Goal: Task Accomplishment & Management: Complete application form

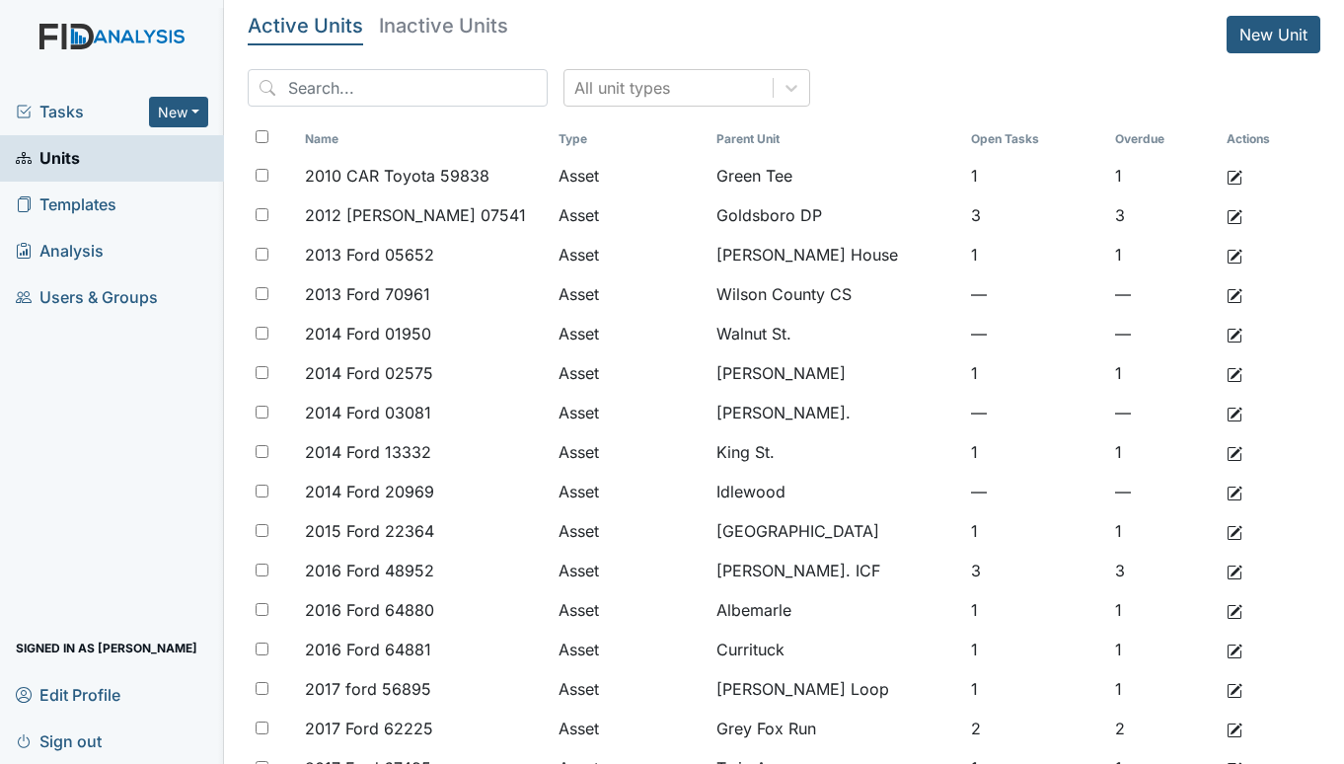
click at [48, 112] on span "Tasks" at bounding box center [82, 112] width 133 height 24
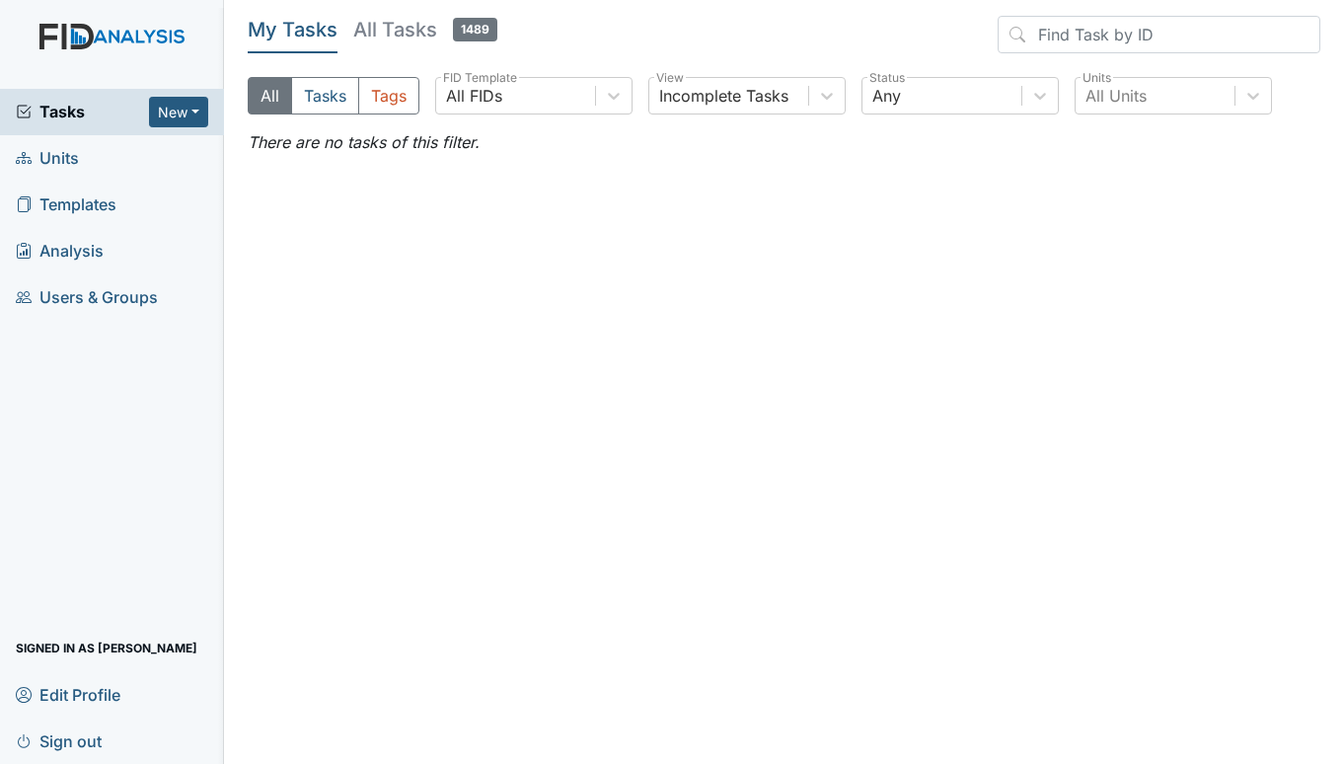
click at [37, 156] on span "Units" at bounding box center [47, 158] width 63 height 31
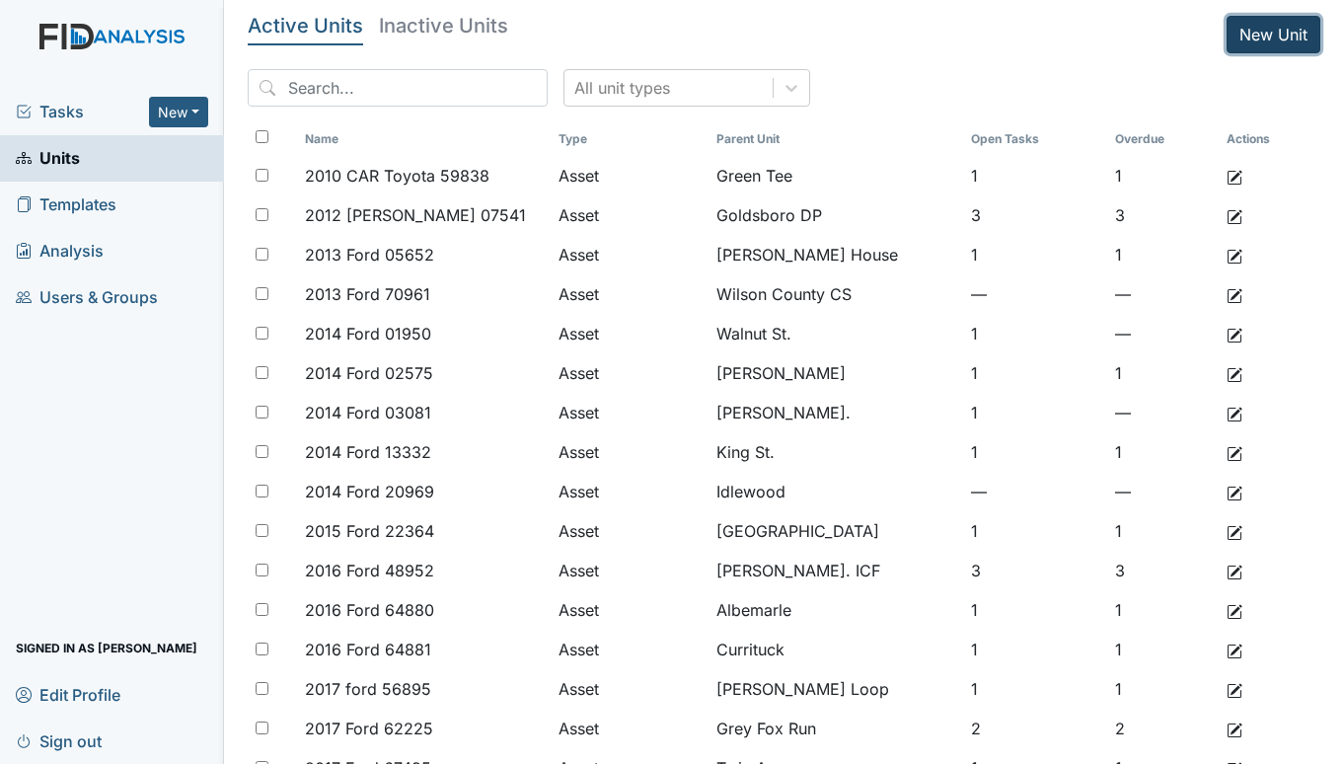
click at [1254, 27] on link "New Unit" at bounding box center [1273, 34] width 94 height 37
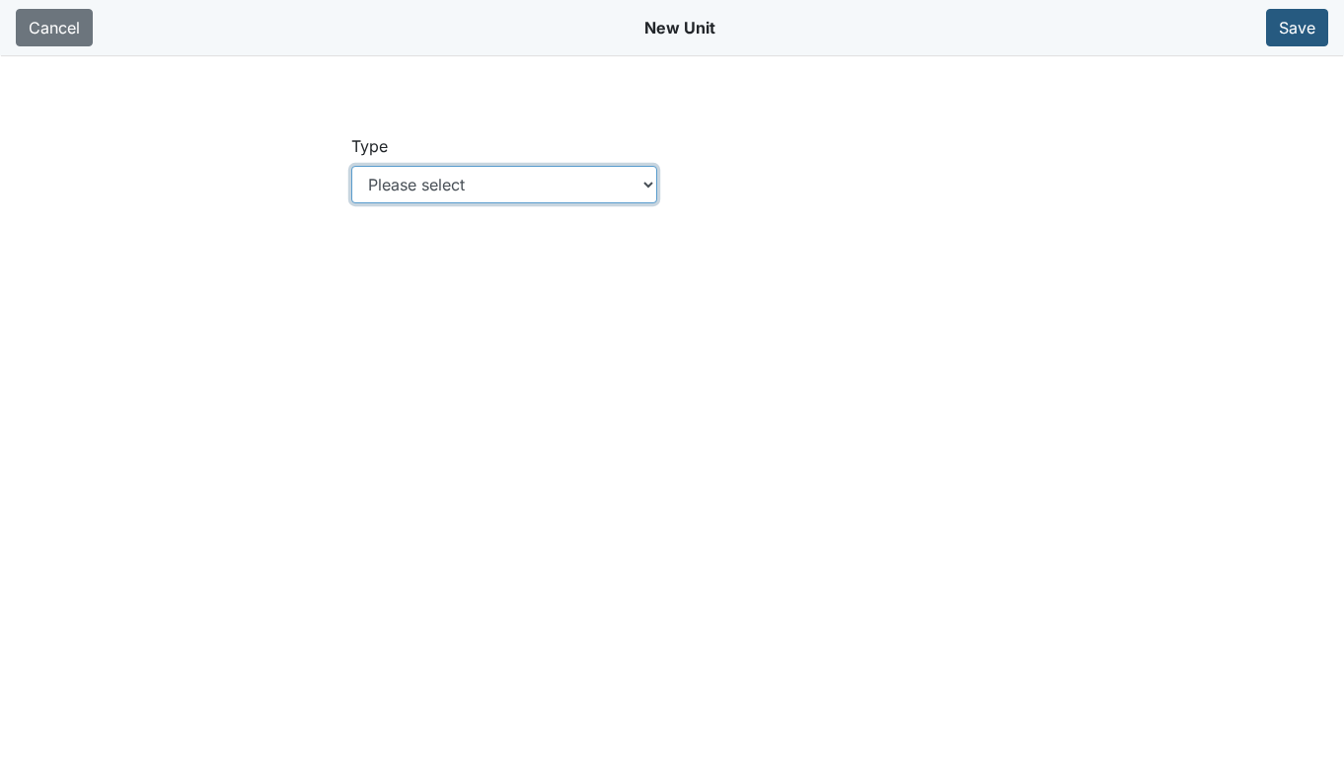
click at [638, 180] on select "Please select Location Location: Employee Location: Consumer Location: Asset Lo…" at bounding box center [504, 184] width 307 height 37
select select "c73a534c-0e54-49e9-a002-c9fa01df8b69"
click at [351, 166] on select "Please select Location Location: Employee Location: Consumer Location: Asset Lo…" at bounding box center [504, 184] width 307 height 37
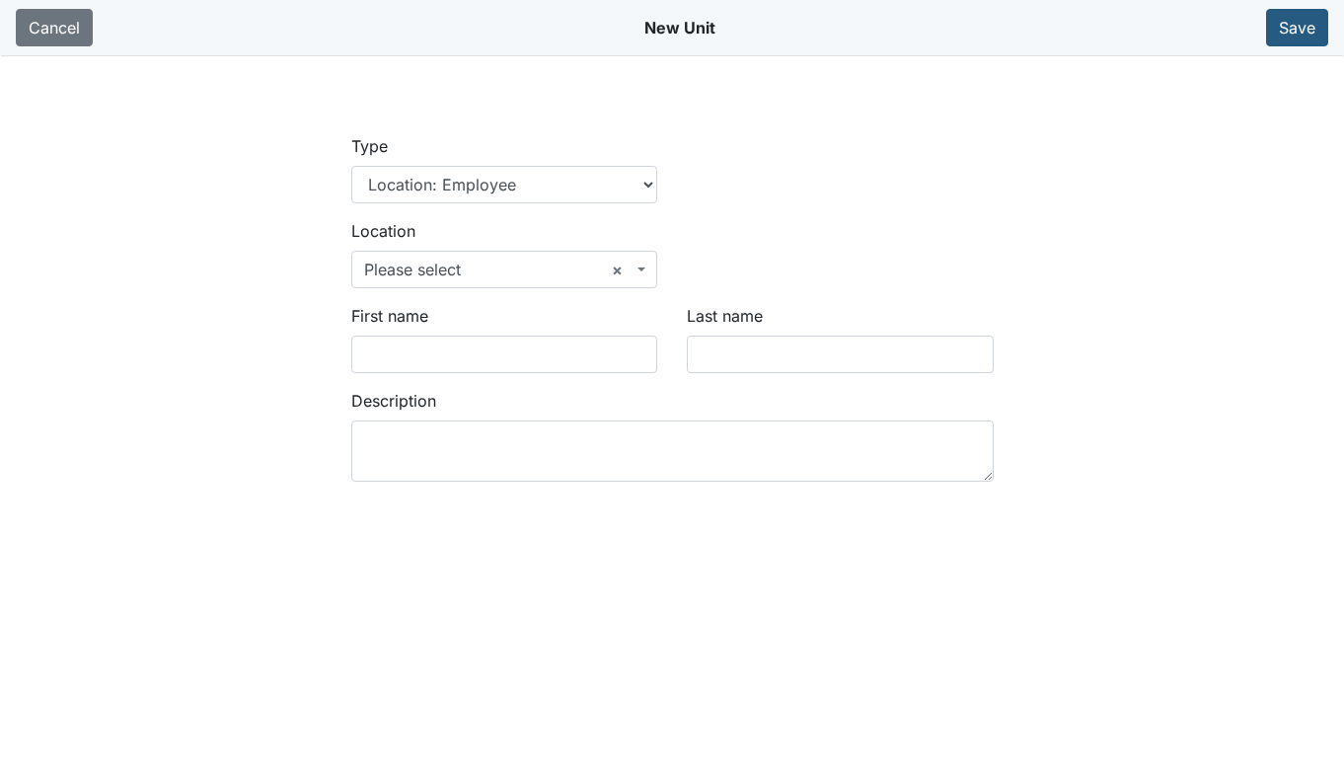
click at [641, 264] on span at bounding box center [643, 269] width 4 height 37
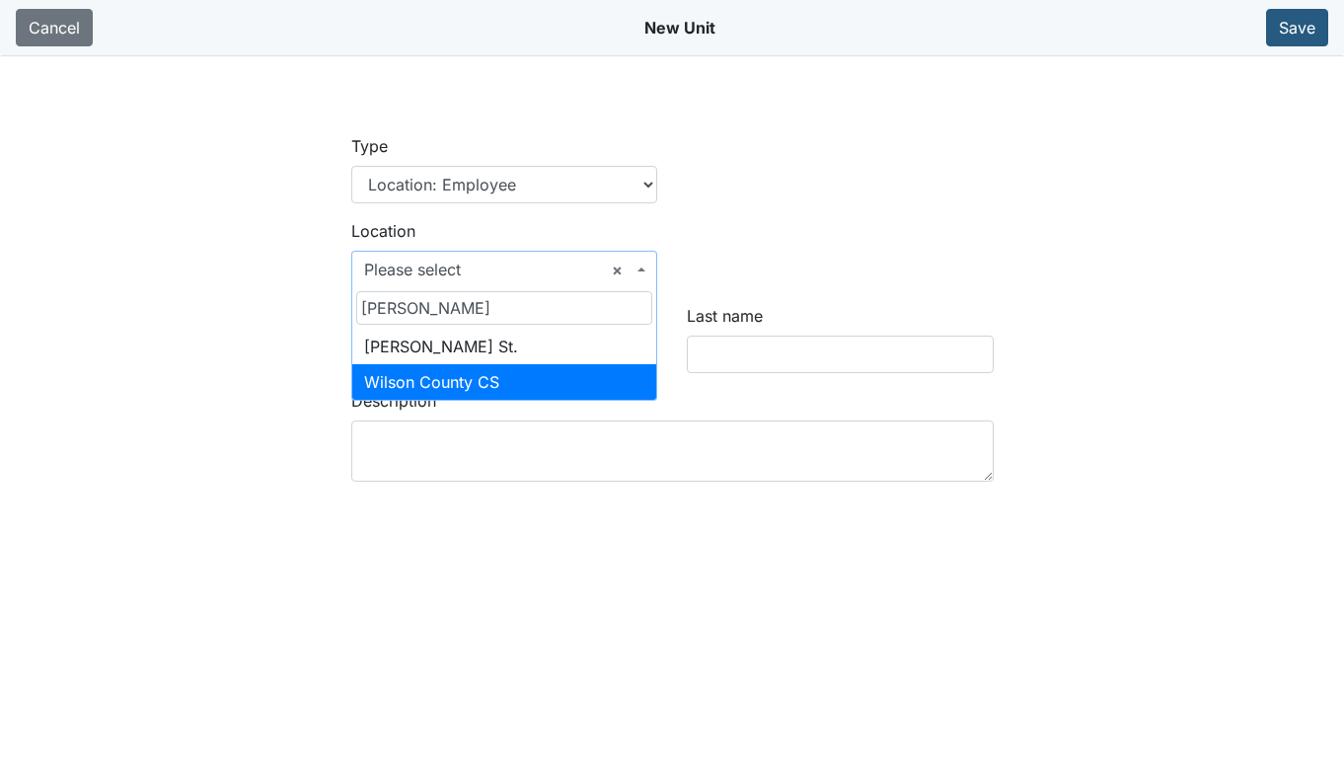
type input "wilson"
select select "1e55e604-18bb-4c8d-b3ad-3ea6406601b6"
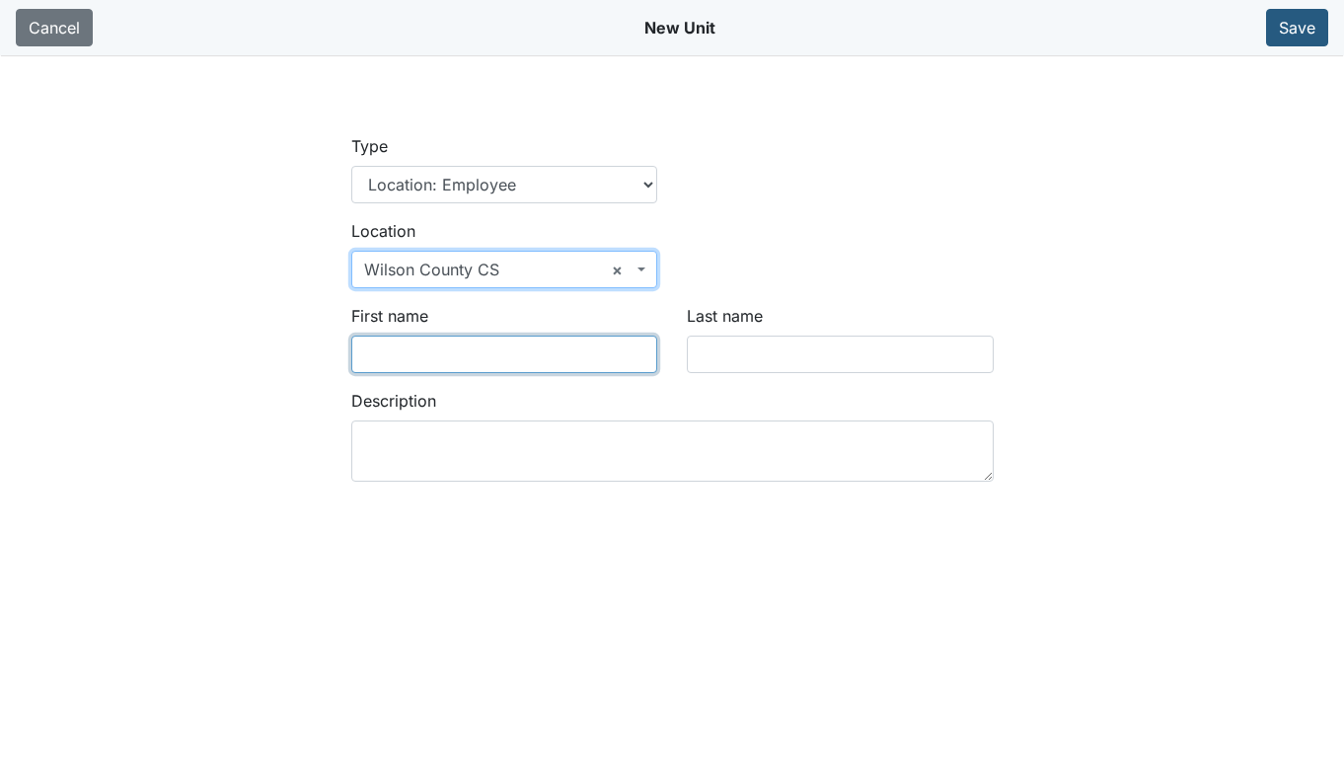
drag, startPoint x: 451, startPoint y: 349, endPoint x: 759, endPoint y: 303, distance: 311.3
click at [451, 349] on input "First name" at bounding box center [504, 353] width 307 height 37
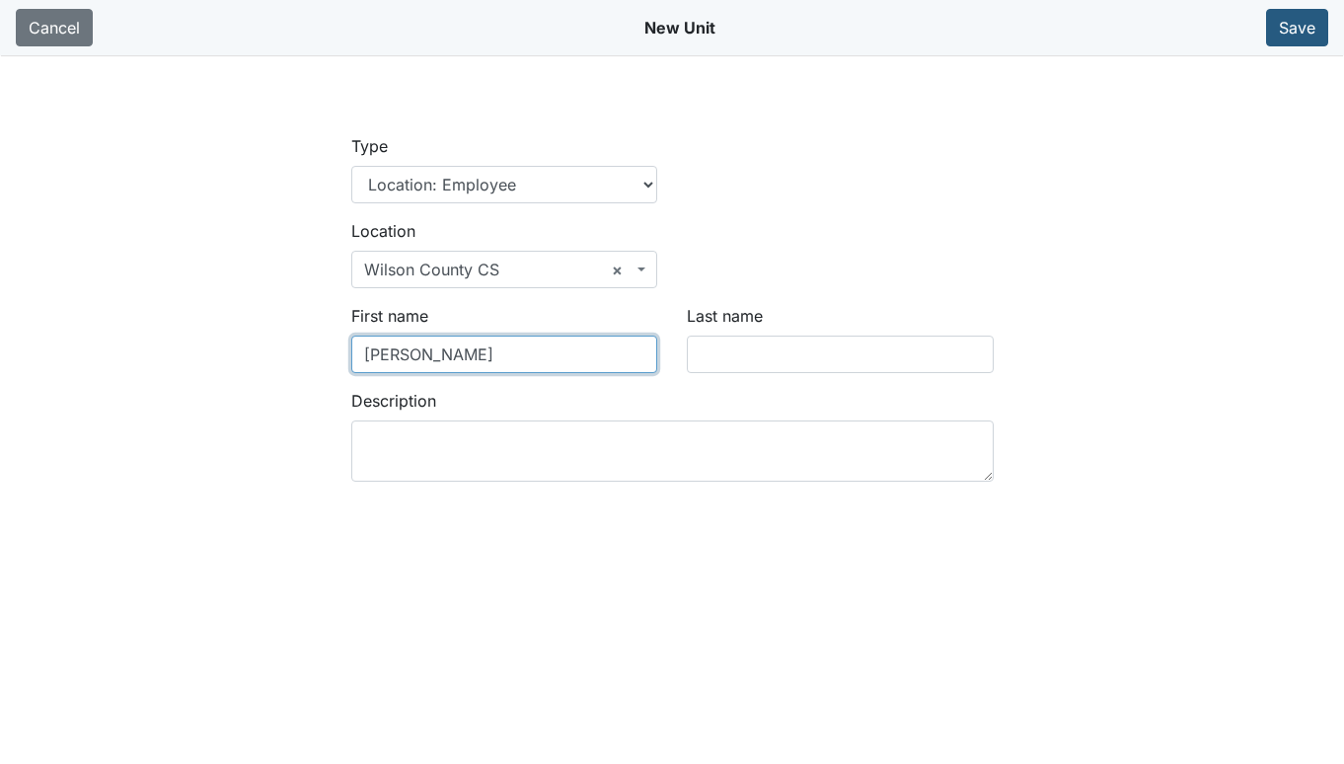
type input "Wanda"
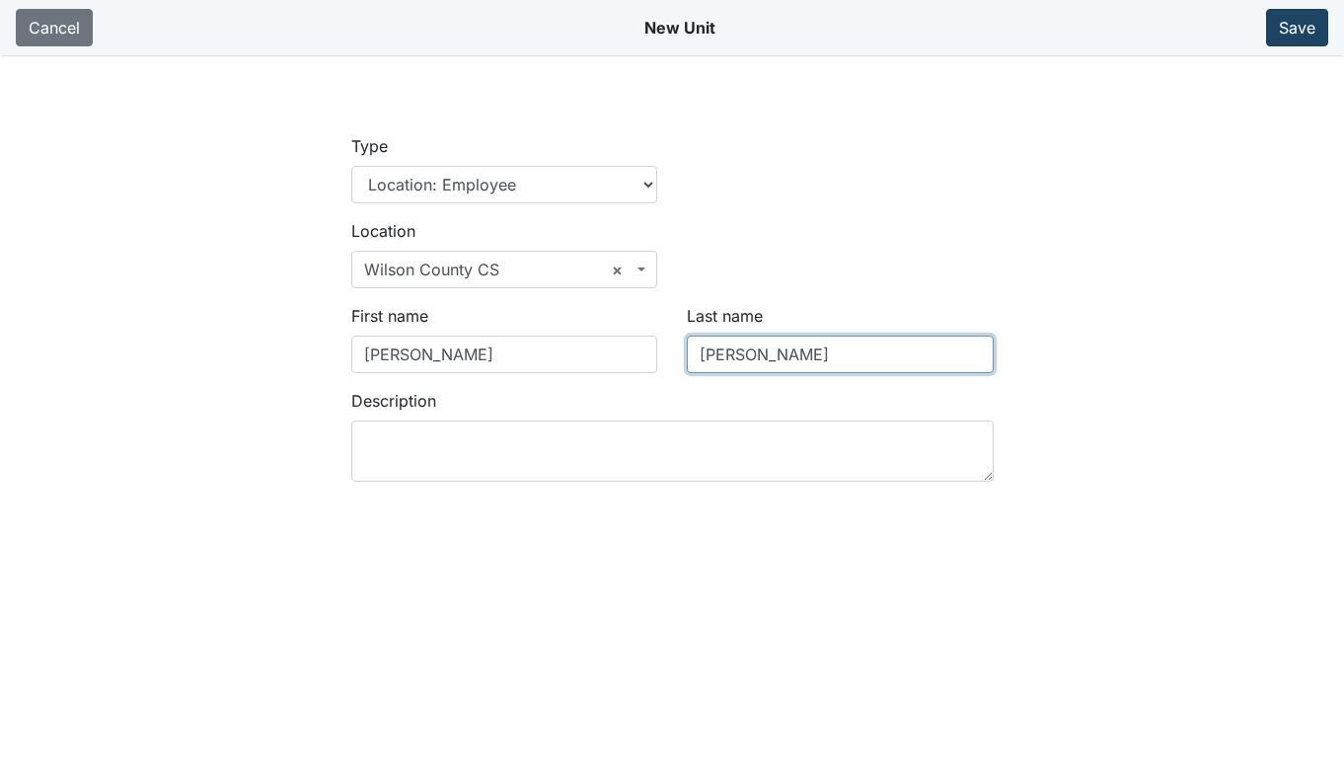
type input "Quinerly"
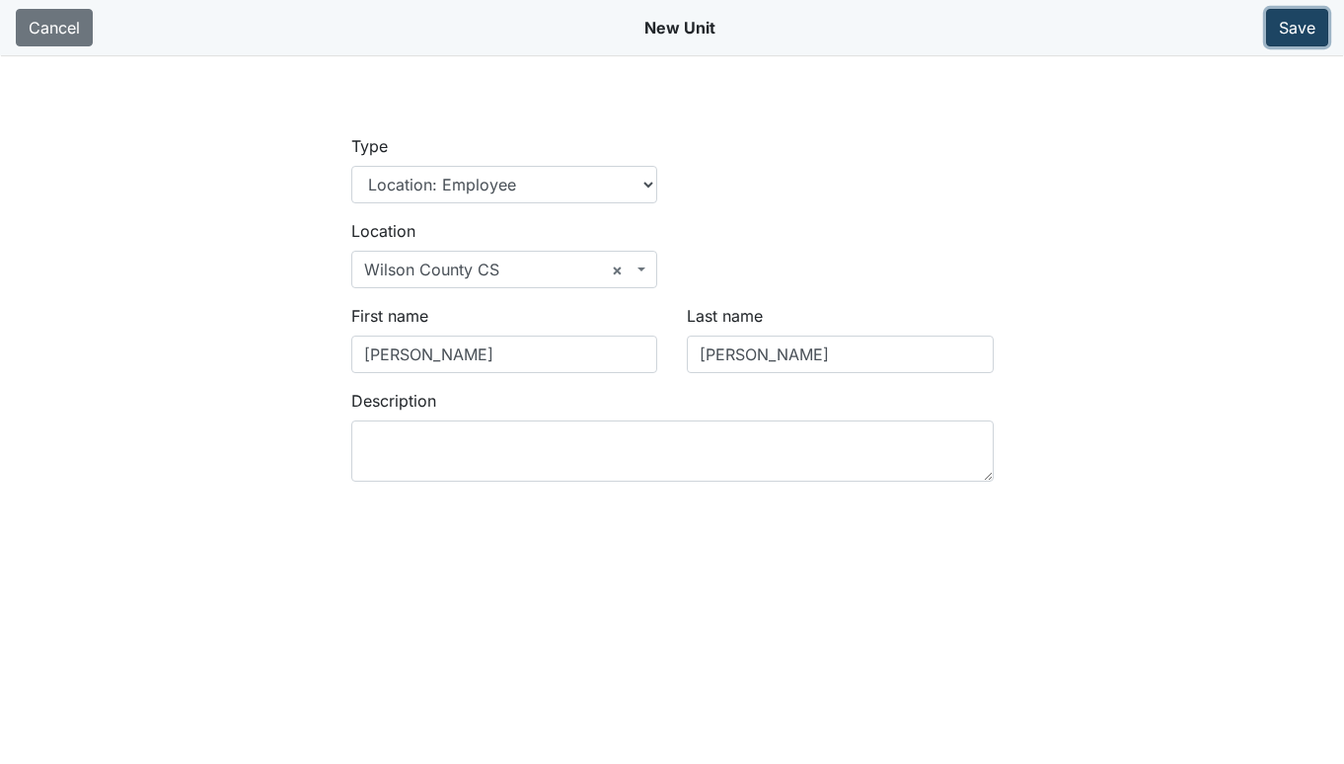
click at [1296, 21] on button "Save" at bounding box center [1297, 27] width 62 height 37
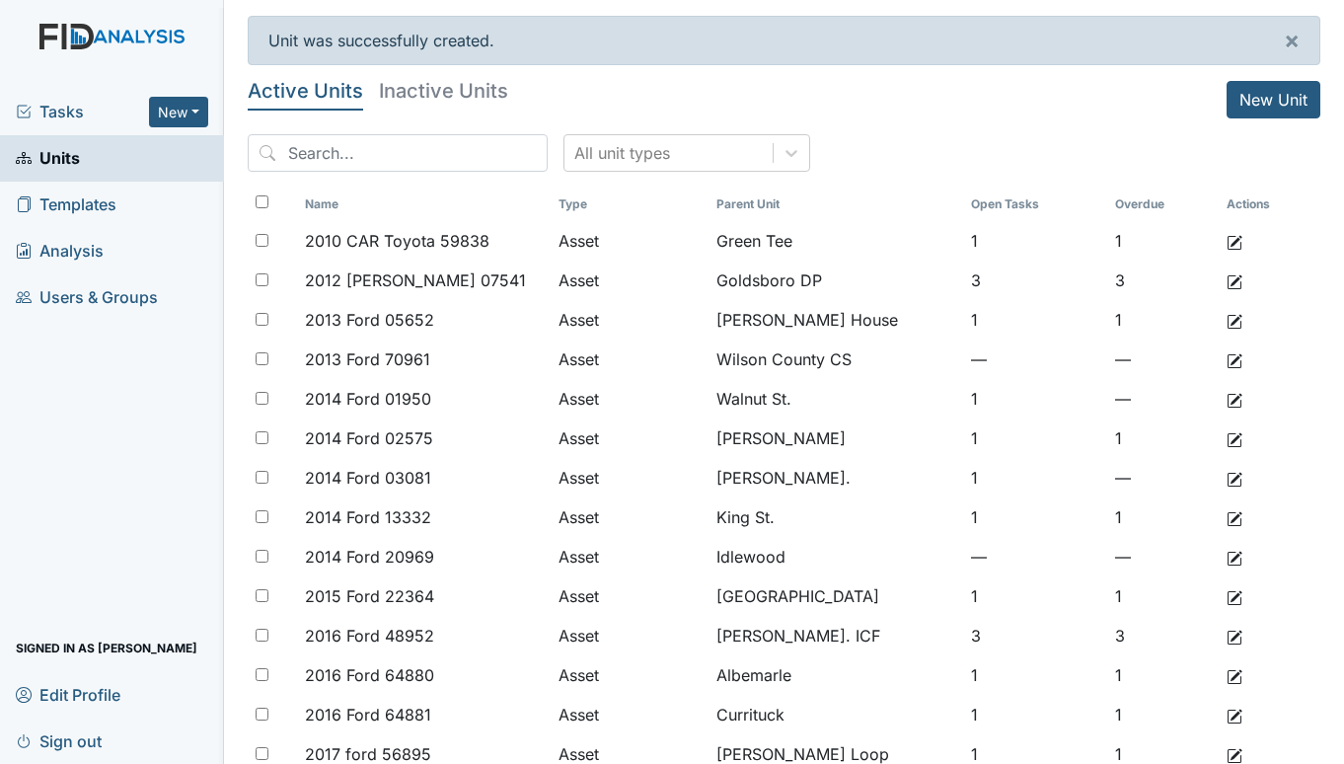
click at [93, 105] on span "Tasks" at bounding box center [82, 112] width 133 height 24
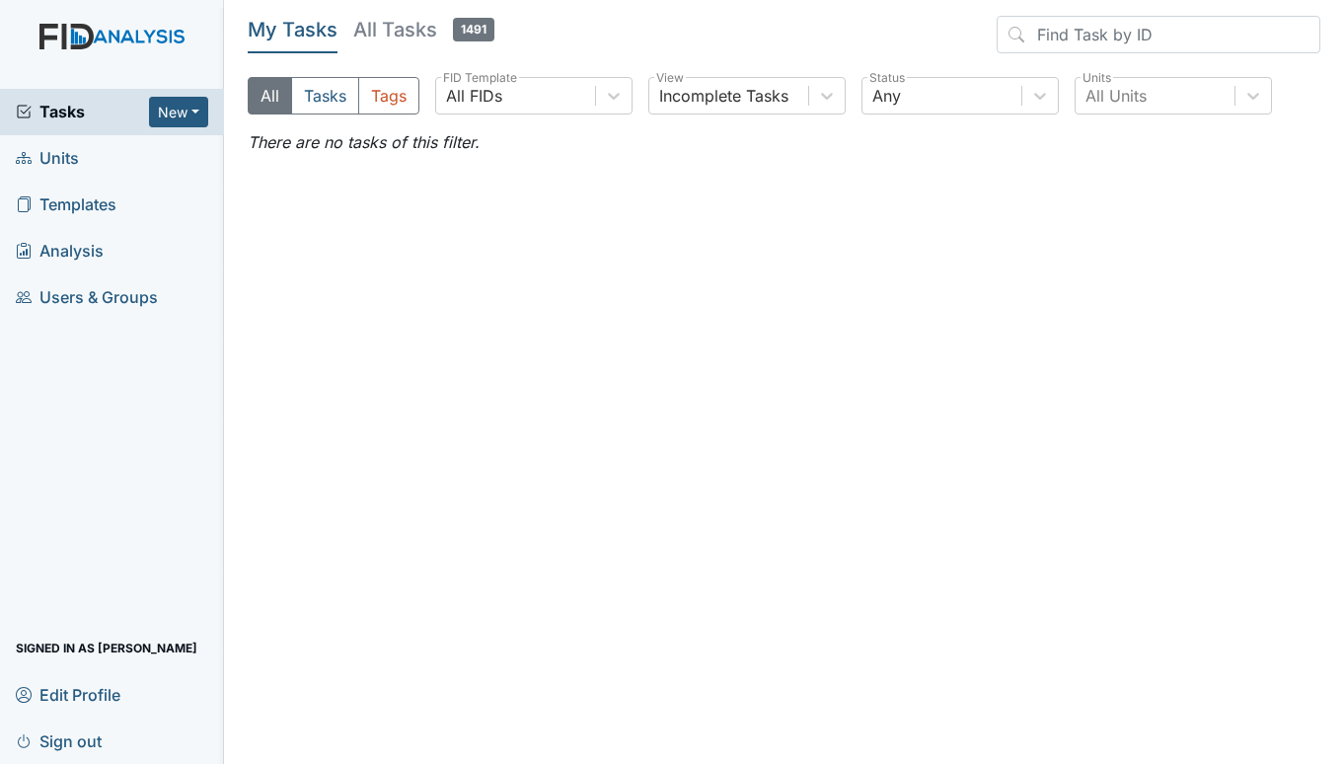
click at [43, 149] on span "Units" at bounding box center [47, 158] width 63 height 31
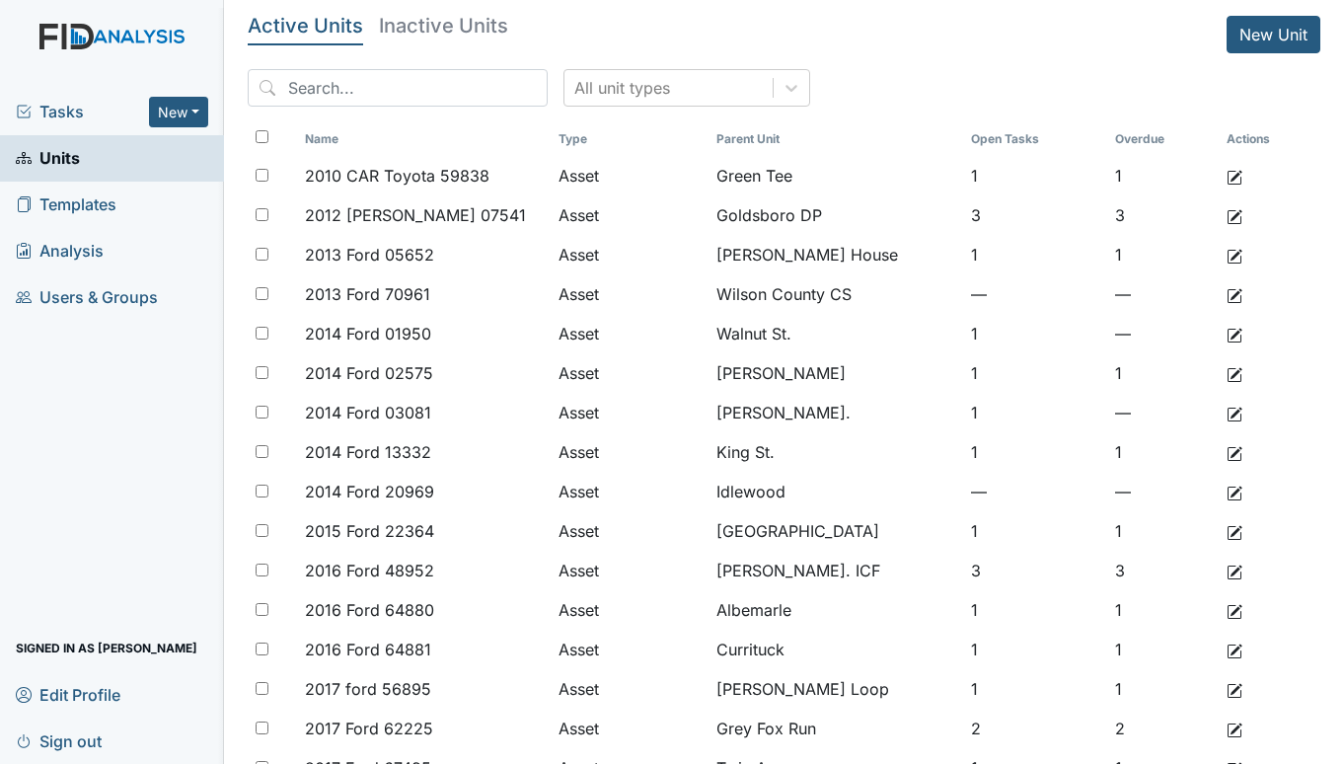
click at [53, 117] on span "Tasks" at bounding box center [82, 112] width 133 height 24
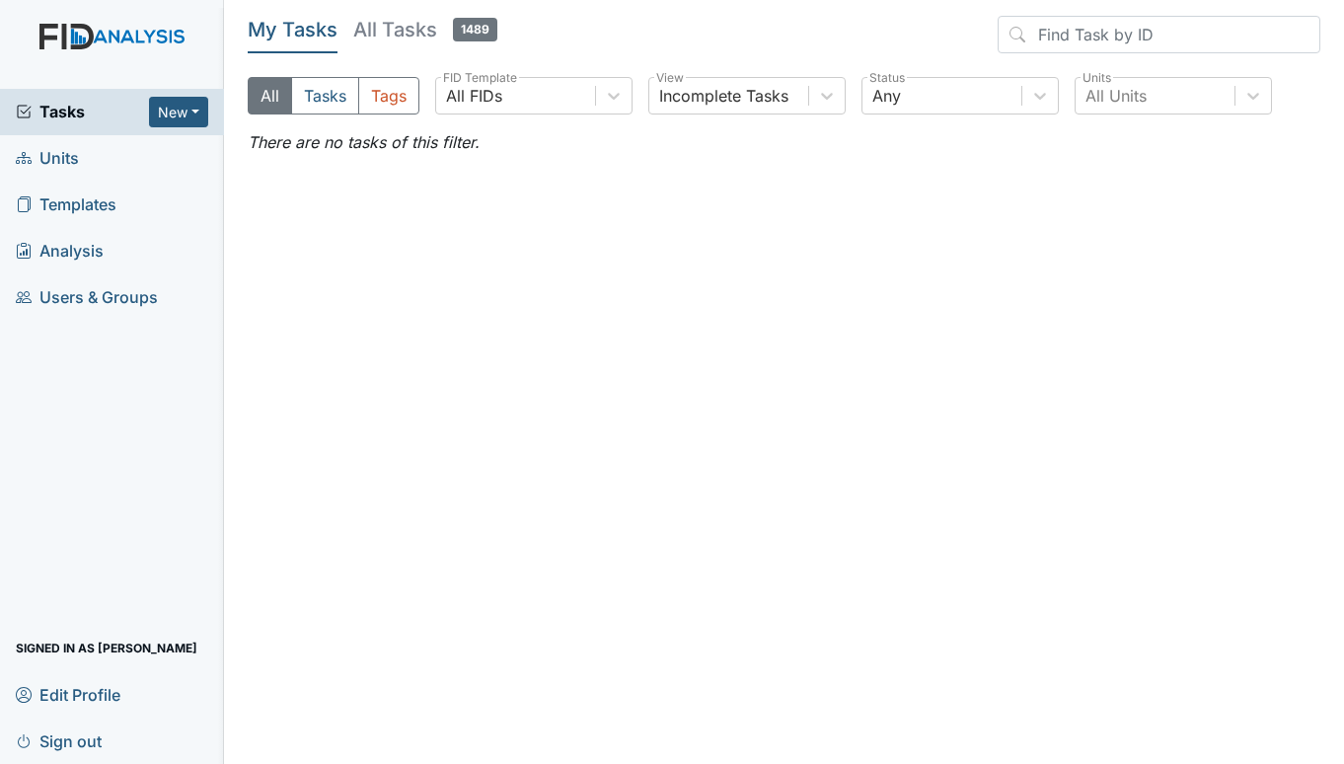
click at [68, 163] on span "Units" at bounding box center [47, 158] width 63 height 31
